Goal: Task Accomplishment & Management: Manage account settings

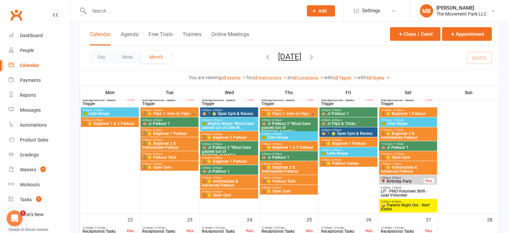
scroll to position [297, 0]
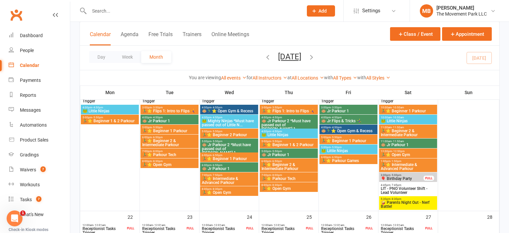
click at [420, 202] on span "🤪 Parents Night Out - Nerf Battle!" at bounding box center [407, 204] width 55 height 8
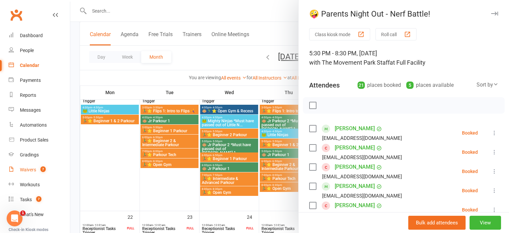
click at [33, 168] on div "Waivers" at bounding box center [28, 169] width 16 height 5
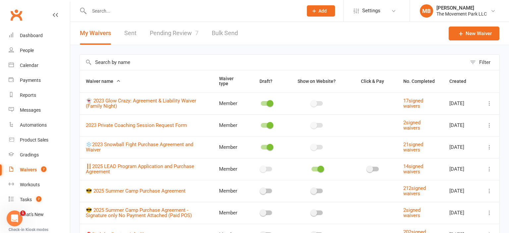
click at [163, 31] on link "Pending Review 7" at bounding box center [174, 33] width 49 height 23
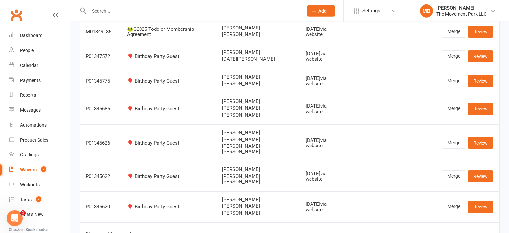
scroll to position [99, 0]
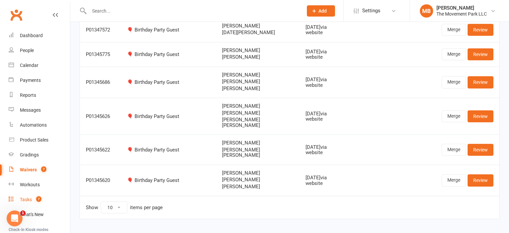
click at [32, 204] on link "Tasks 7" at bounding box center [39, 199] width 61 height 15
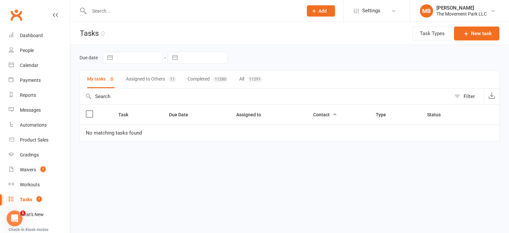
click at [151, 77] on button "Assigned to Others 11" at bounding box center [151, 80] width 50 height 18
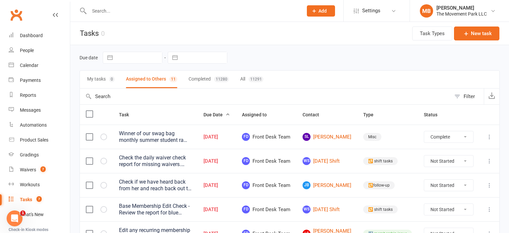
click option "Complete" at bounding box center [0, 0] width 0 height 0
select select "unstarted"
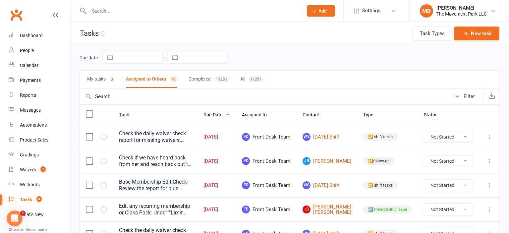
click at [86, 188] on label at bounding box center [89, 185] width 7 height 7
click at [86, 182] on input "checkbox" at bounding box center [89, 182] width 7 height 0
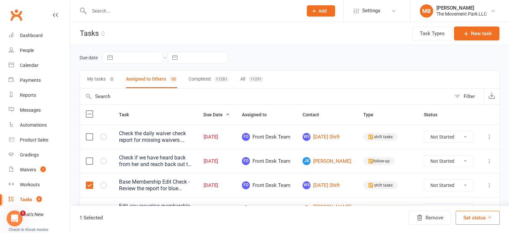
click at [92, 134] on label at bounding box center [89, 136] width 7 height 7
click at [92, 133] on input "checkbox" at bounding box center [89, 133] width 7 height 0
click at [432, 219] on button "Remove" at bounding box center [429, 218] width 42 height 14
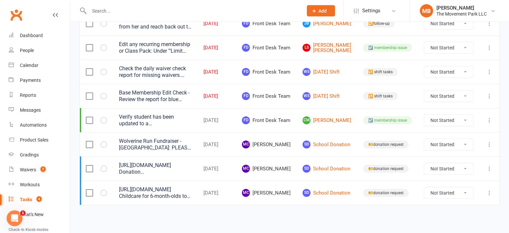
scroll to position [128, 0]
click at [40, 37] on div "Dashboard" at bounding box center [31, 35] width 23 height 5
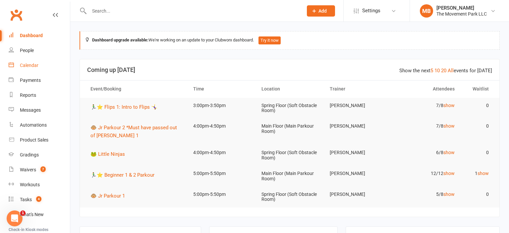
click at [34, 64] on div "Calendar" at bounding box center [29, 65] width 19 height 5
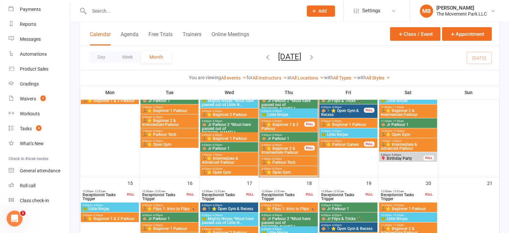
scroll to position [343, 0]
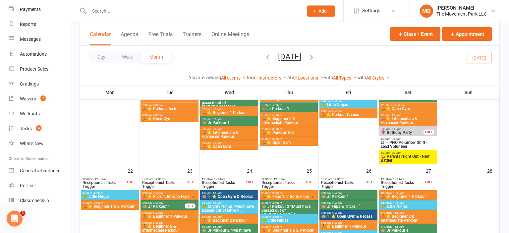
click at [420, 162] on span "🤪 Parents Night Out - Nerf Battle!" at bounding box center [407, 158] width 55 height 8
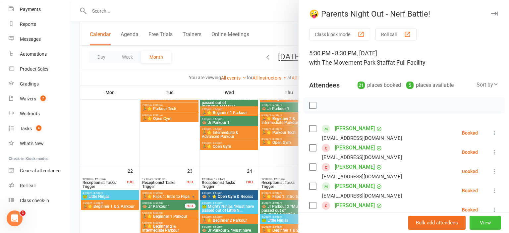
click at [493, 224] on button "View" at bounding box center [484, 223] width 31 height 14
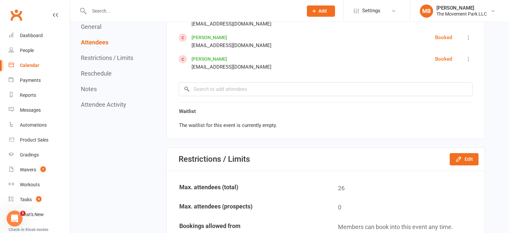
click at [27, 64] on div "Calendar" at bounding box center [29, 65] width 19 height 5
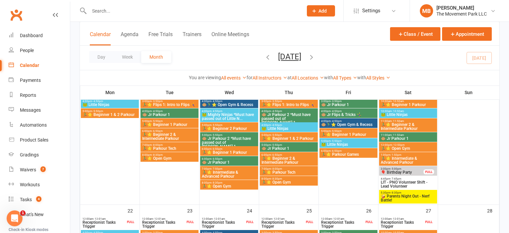
scroll to position [343, 0]
